Goal: Obtain resource: Download file/media

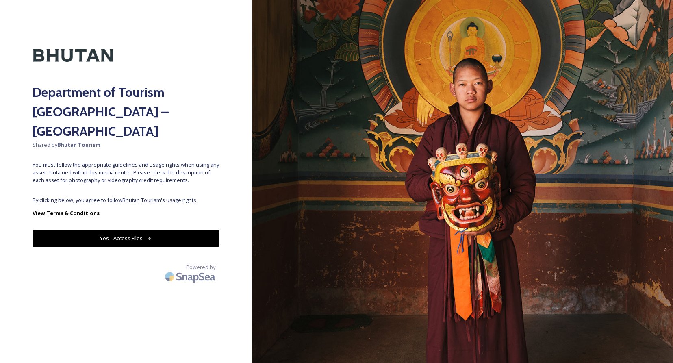
click at [139, 230] on button "Yes - Access Files" at bounding box center [126, 238] width 187 height 17
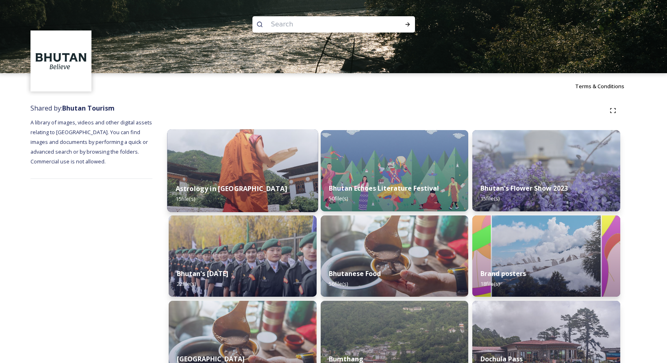
click at [272, 165] on img at bounding box center [242, 170] width 151 height 83
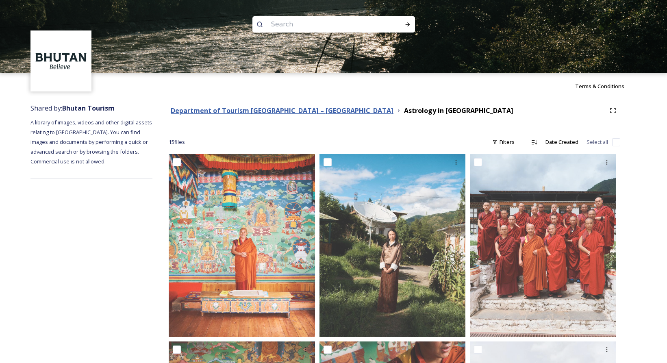
click at [235, 111] on strong "Department of Tourism [GEOGRAPHIC_DATA] – [GEOGRAPHIC_DATA]" at bounding box center [282, 110] width 223 height 9
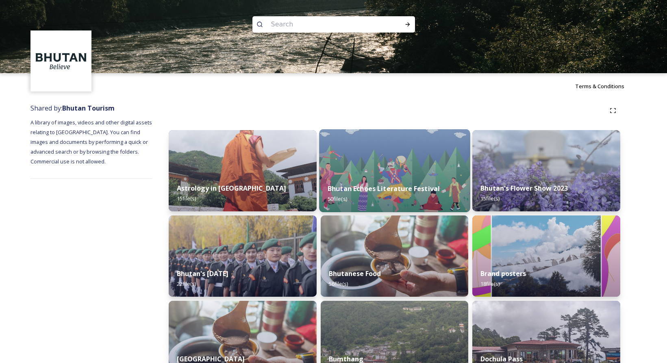
click at [369, 169] on img at bounding box center [394, 170] width 151 height 83
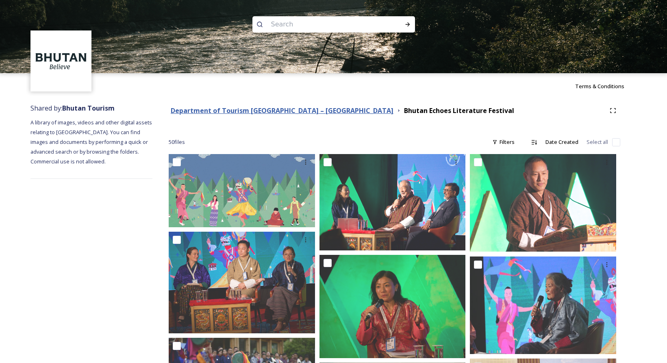
click at [303, 109] on strong "Department of Tourism [GEOGRAPHIC_DATA] – [GEOGRAPHIC_DATA]" at bounding box center [282, 110] width 223 height 9
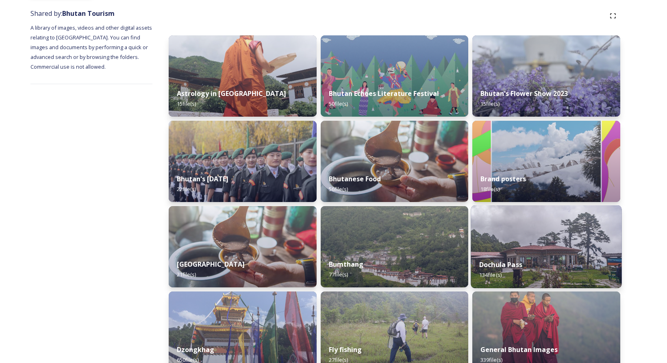
scroll to position [78, 0]
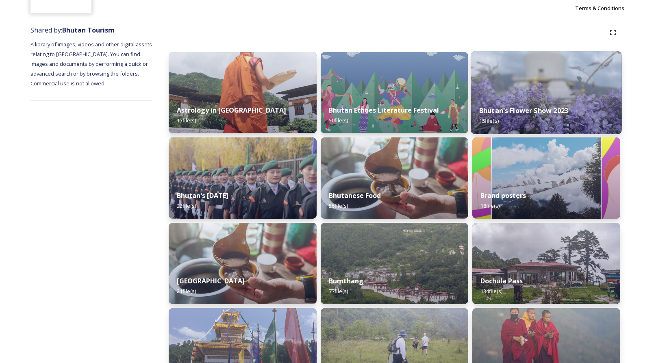
click at [520, 102] on div "Bhutan's Flower Show 2023 15 file(s)" at bounding box center [546, 115] width 151 height 37
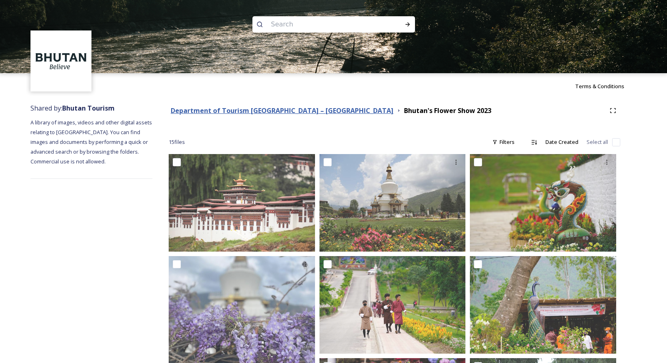
click at [281, 110] on strong "Department of Tourism [GEOGRAPHIC_DATA] – [GEOGRAPHIC_DATA]" at bounding box center [282, 110] width 223 height 9
